Goal: Task Accomplishment & Management: Manage account settings

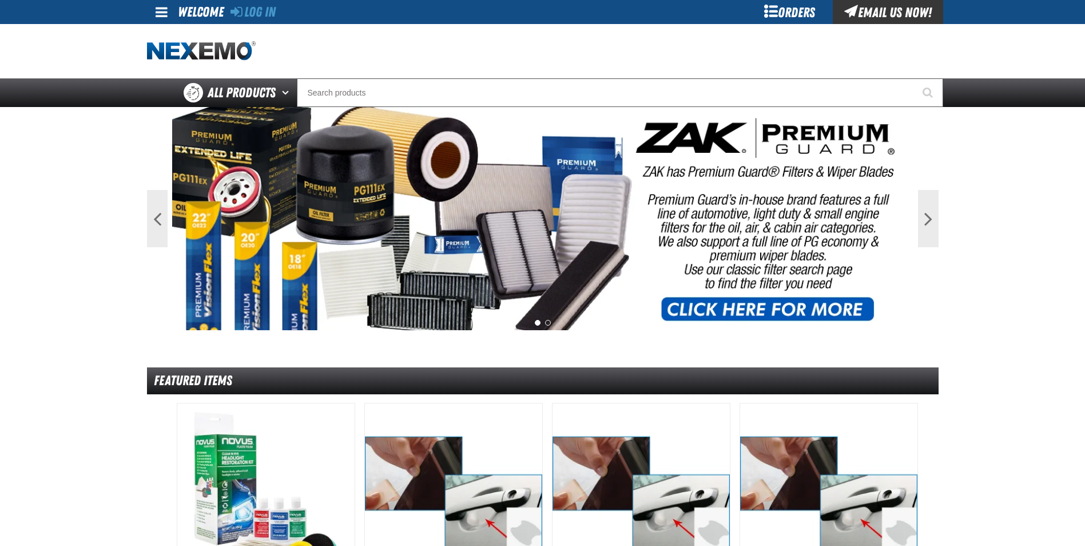
click at [773, 14] on div "Orders" at bounding box center [790, 12] width 86 height 24
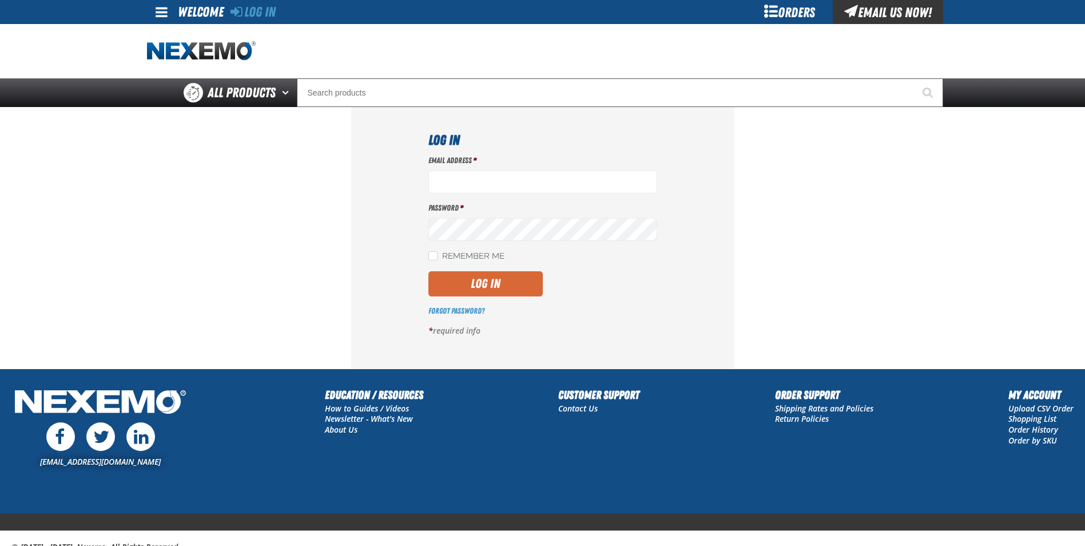
type input "gtorok@vtaig.com"
click at [485, 292] on button "Log In" at bounding box center [485, 283] width 114 height 25
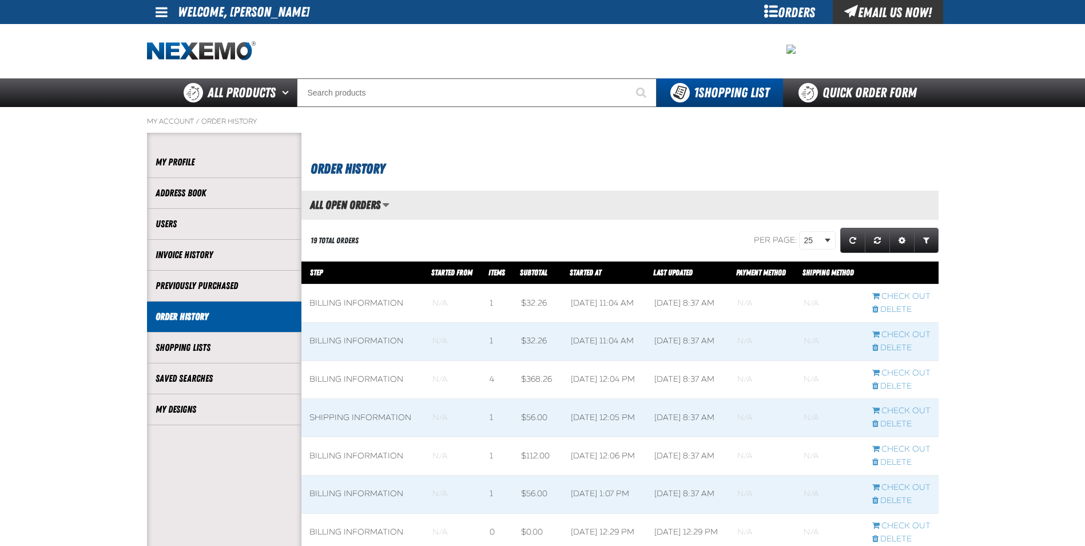
scroll to position [1, 1]
click at [206, 410] on link "My Designs" at bounding box center [224, 409] width 137 height 13
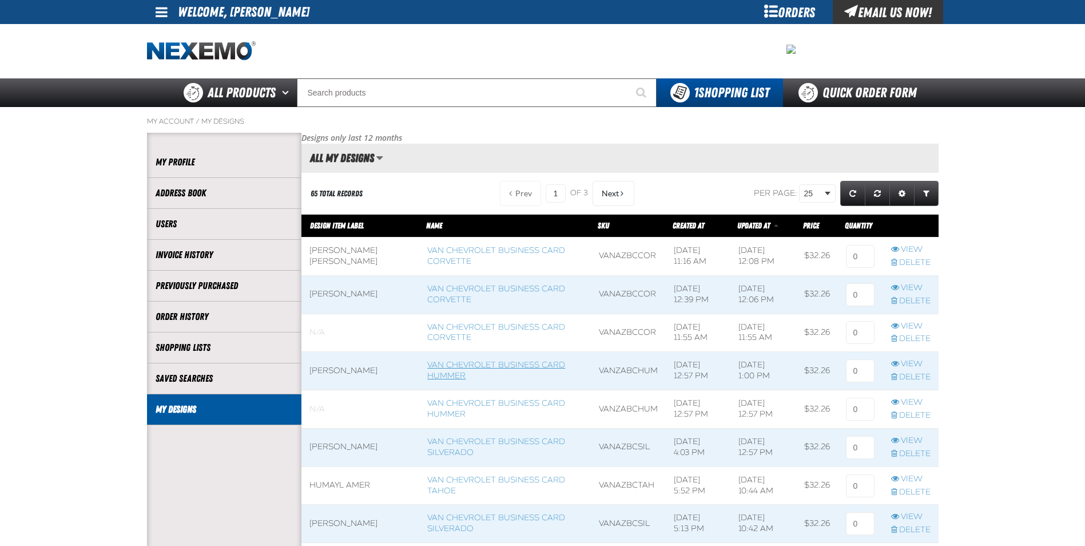
scroll to position [1, 1]
click at [343, 447] on span at bounding box center [360, 447] width 118 height 38
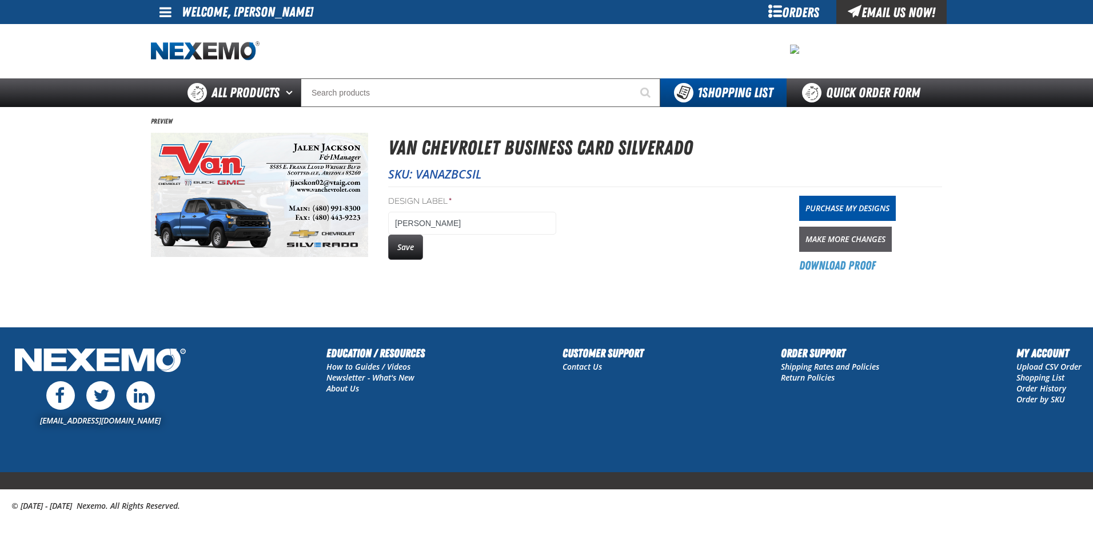
click at [850, 237] on link "Make More Changes" at bounding box center [845, 238] width 93 height 25
click at [413, 251] on button "Save" at bounding box center [405, 246] width 35 height 25
click at [863, 204] on link "Purchase My Designs" at bounding box center [847, 208] width 97 height 25
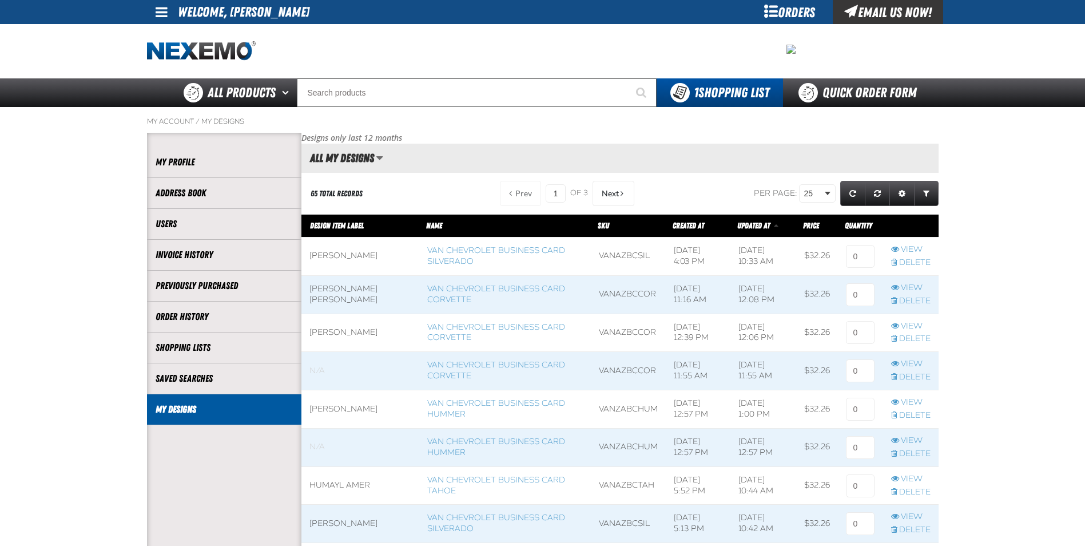
scroll to position [1, 1]
click at [337, 260] on span at bounding box center [360, 256] width 118 height 38
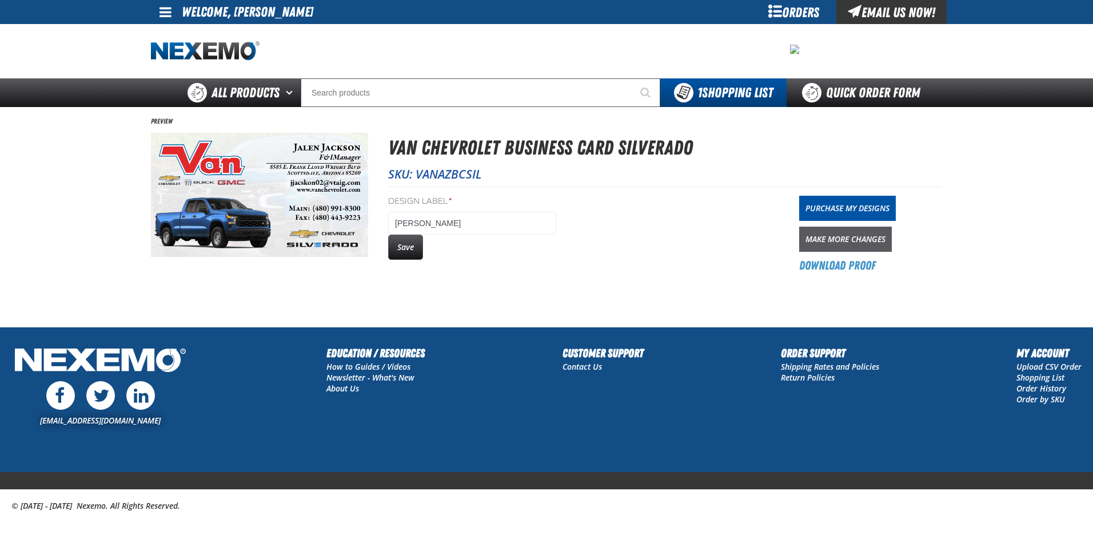
click at [854, 240] on link "Make More Changes" at bounding box center [845, 238] width 93 height 25
click at [415, 244] on button "Save" at bounding box center [405, 246] width 35 height 25
click at [863, 205] on link "Purchase My Designs" at bounding box center [847, 208] width 97 height 25
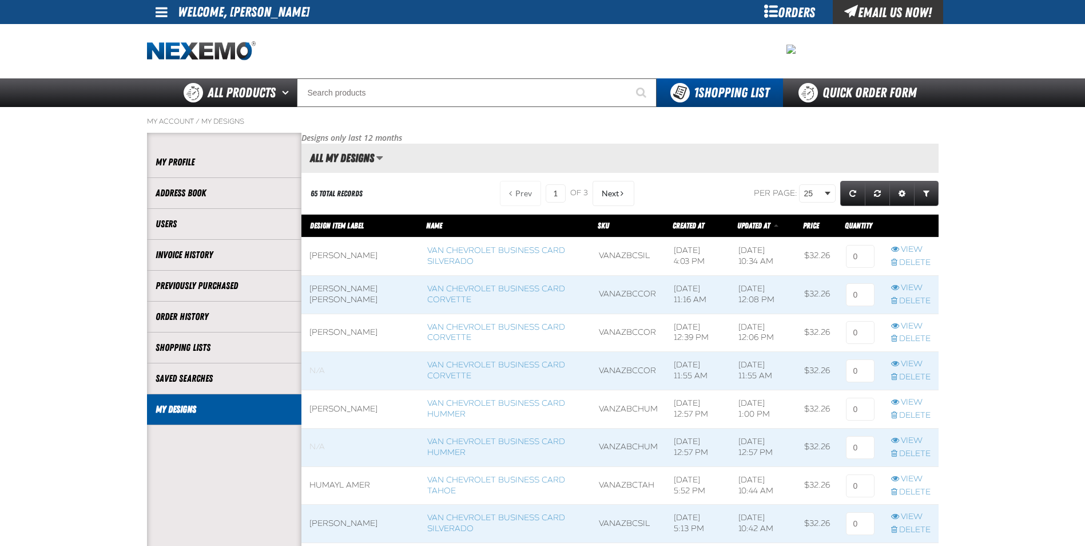
scroll to position [1, 1]
click at [352, 257] on span at bounding box center [360, 256] width 118 height 38
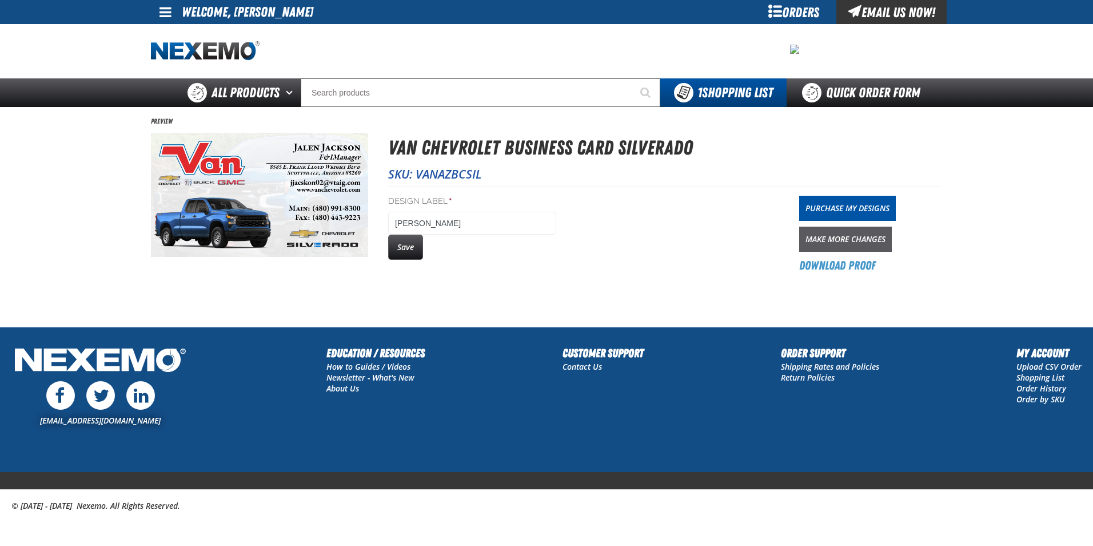
click at [850, 241] on link "Make More Changes" at bounding box center [845, 238] width 93 height 25
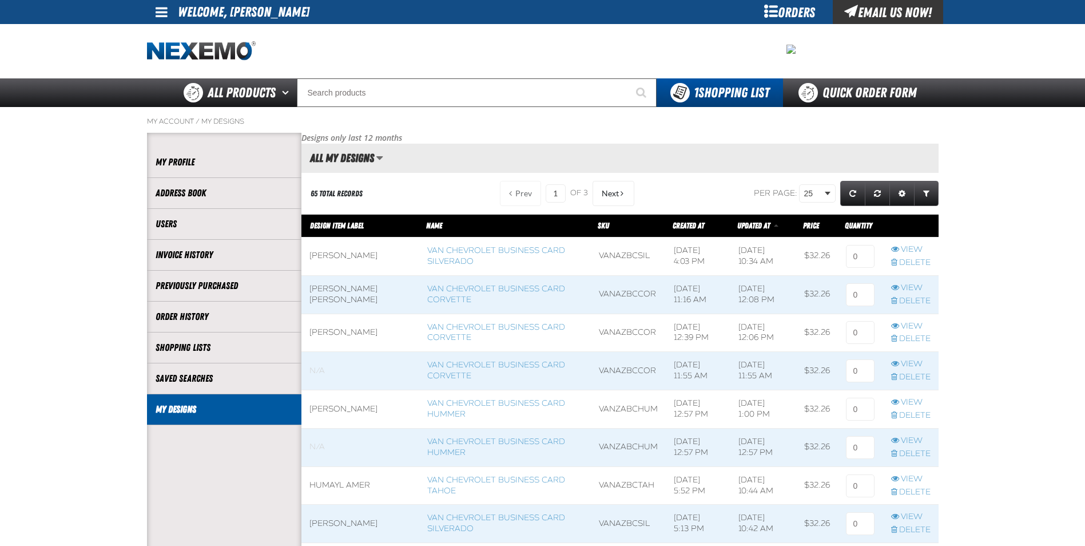
scroll to position [1, 1]
